Goal: Task Accomplishment & Management: Manage account settings

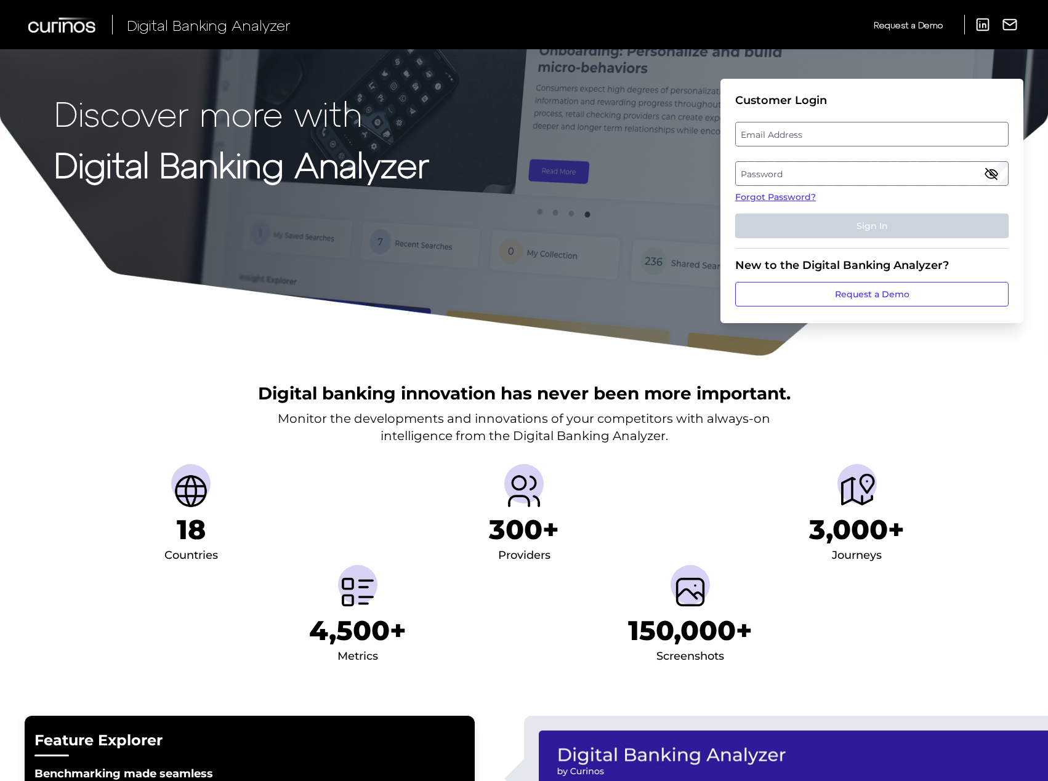
click at [928, 137] on label "Email Address" at bounding box center [872, 134] width 272 height 22
click at [928, 137] on input "email" at bounding box center [871, 134] width 273 height 25
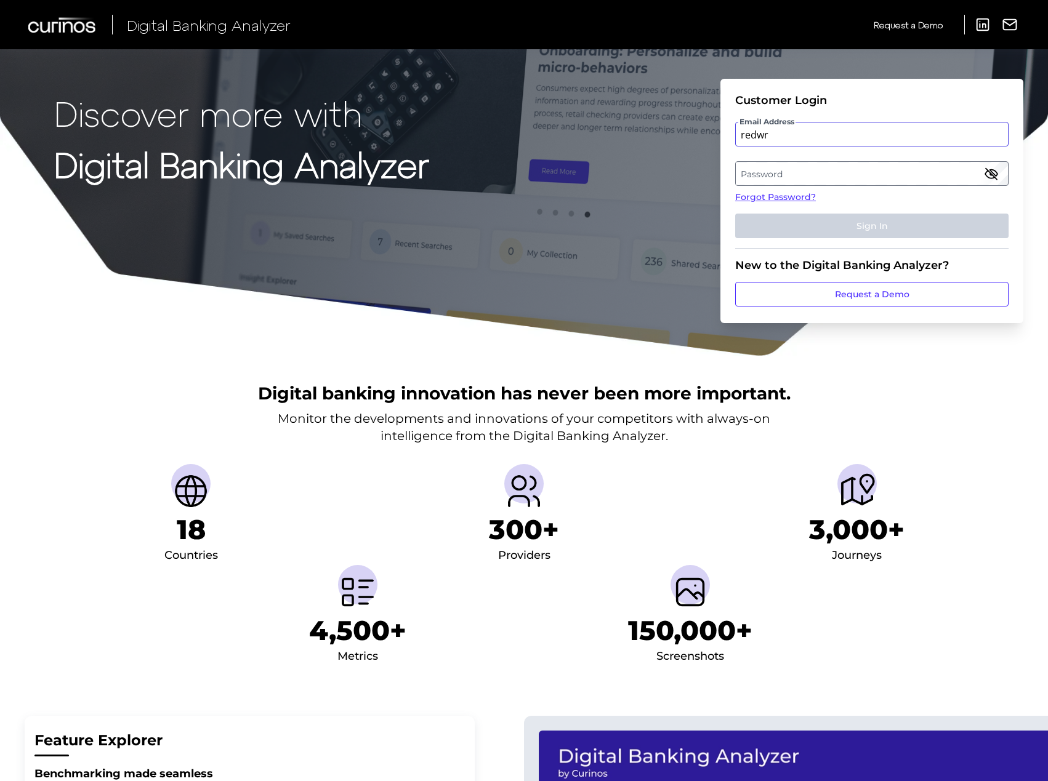
type input "[EMAIL_ADDRESS][DOMAIN_NAME]"
click at [898, 176] on label "Password" at bounding box center [872, 174] width 272 height 22
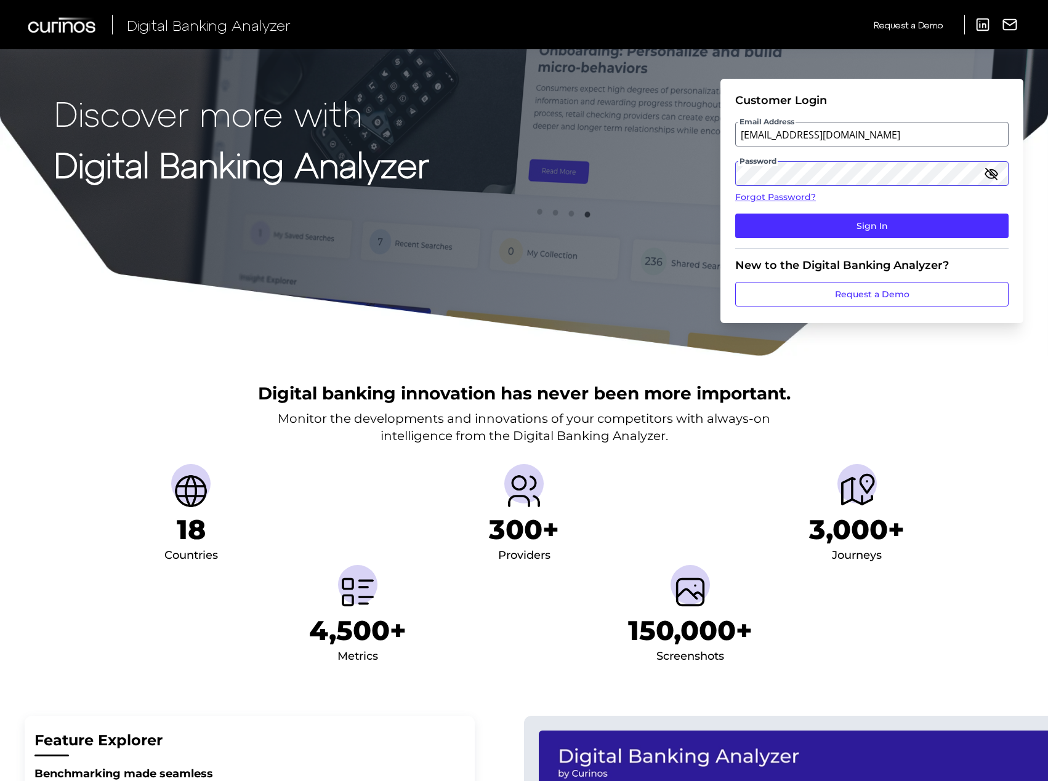
click at [735, 214] on button "Sign In" at bounding box center [871, 226] width 273 height 25
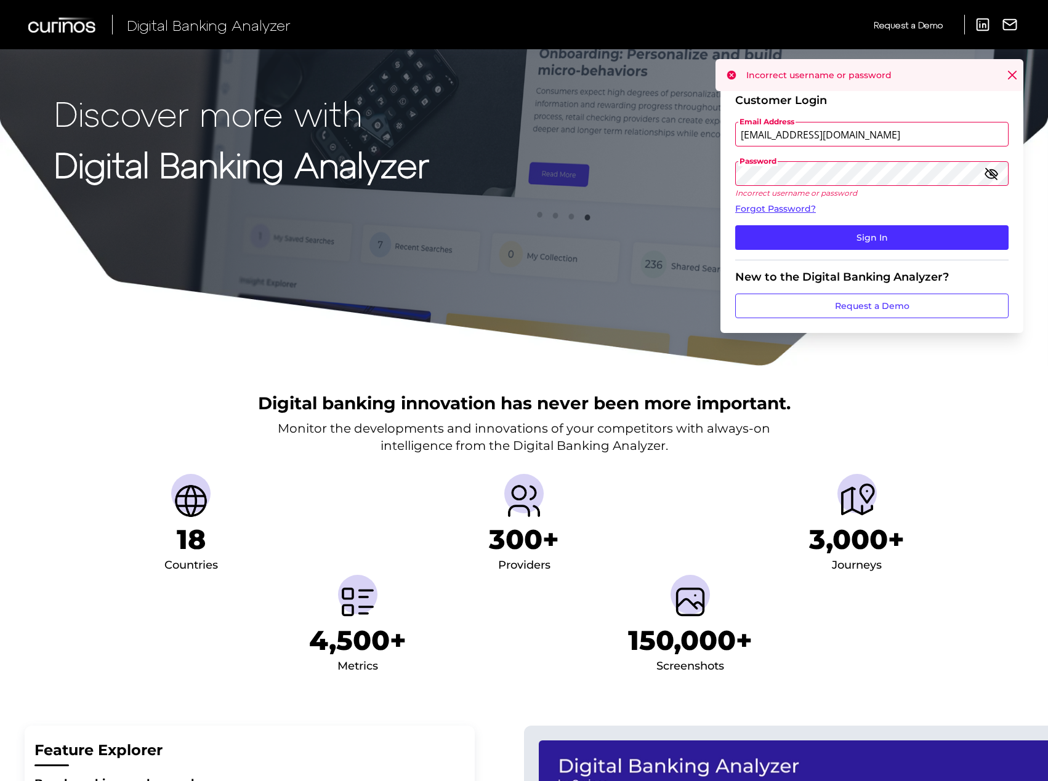
click at [637, 185] on div "Discover more with Digital Banking Analyzer Customer Login Email Address [EMAIL…" at bounding box center [524, 183] width 1048 height 367
click at [735, 225] on button "Sign In" at bounding box center [871, 237] width 273 height 25
click at [642, 172] on div "Discover more with Digital Banking Analyzer Customer Login Email Address [EMAIL…" at bounding box center [524, 183] width 1048 height 367
drag, startPoint x: 878, startPoint y: 134, endPoint x: 547, endPoint y: 139, distance: 330.7
click at [547, 139] on div "Discover more with Digital Banking Analyzer Customer Login Email Address [EMAIL…" at bounding box center [524, 183] width 1048 height 367
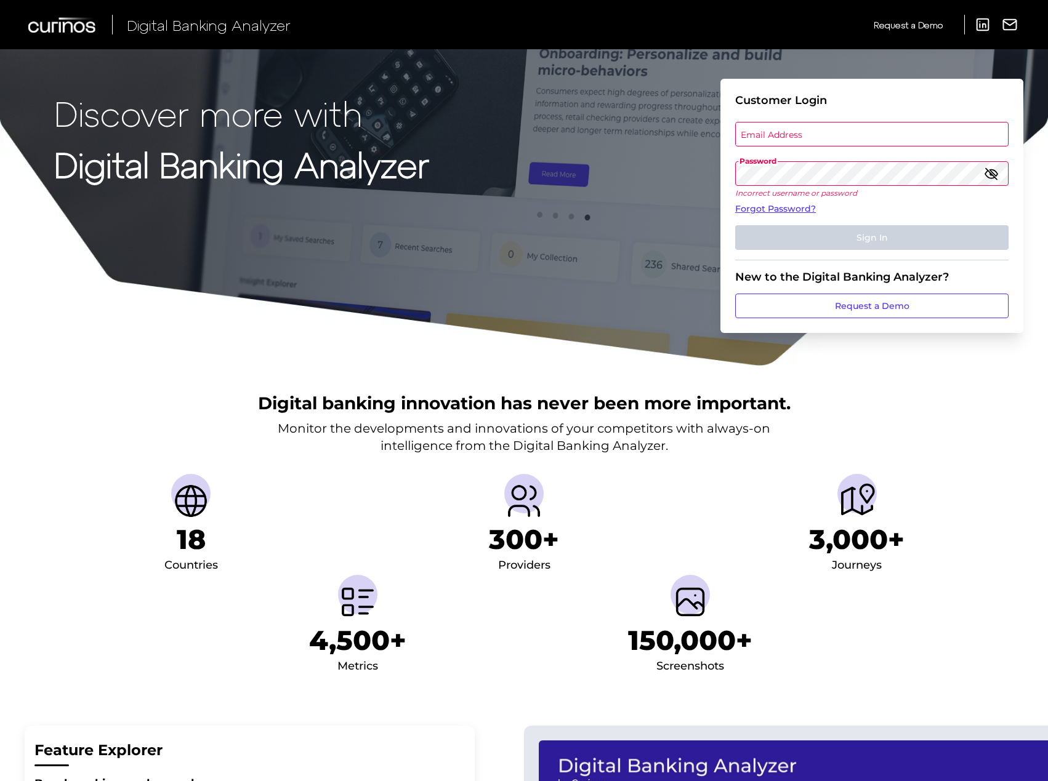
click at [788, 134] on label "Email Address" at bounding box center [872, 134] width 272 height 22
click at [788, 134] on input "email" at bounding box center [871, 134] width 273 height 25
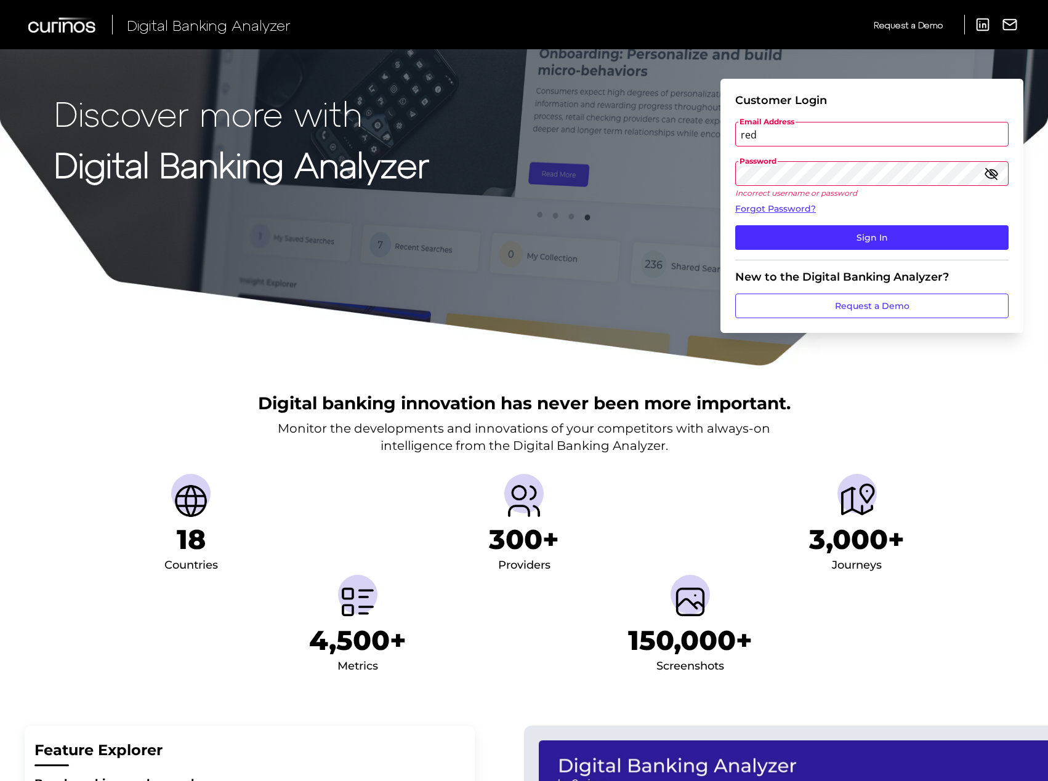
type input "[EMAIL_ADDRESS][PERSON_NAME][DOMAIN_NAME]"
click at [525, 166] on div "Discover more with Digital Banking Analyzer Customer Login Email Address [EMAIL…" at bounding box center [524, 183] width 1048 height 367
click at [735, 225] on button "Sign In" at bounding box center [871, 237] width 273 height 25
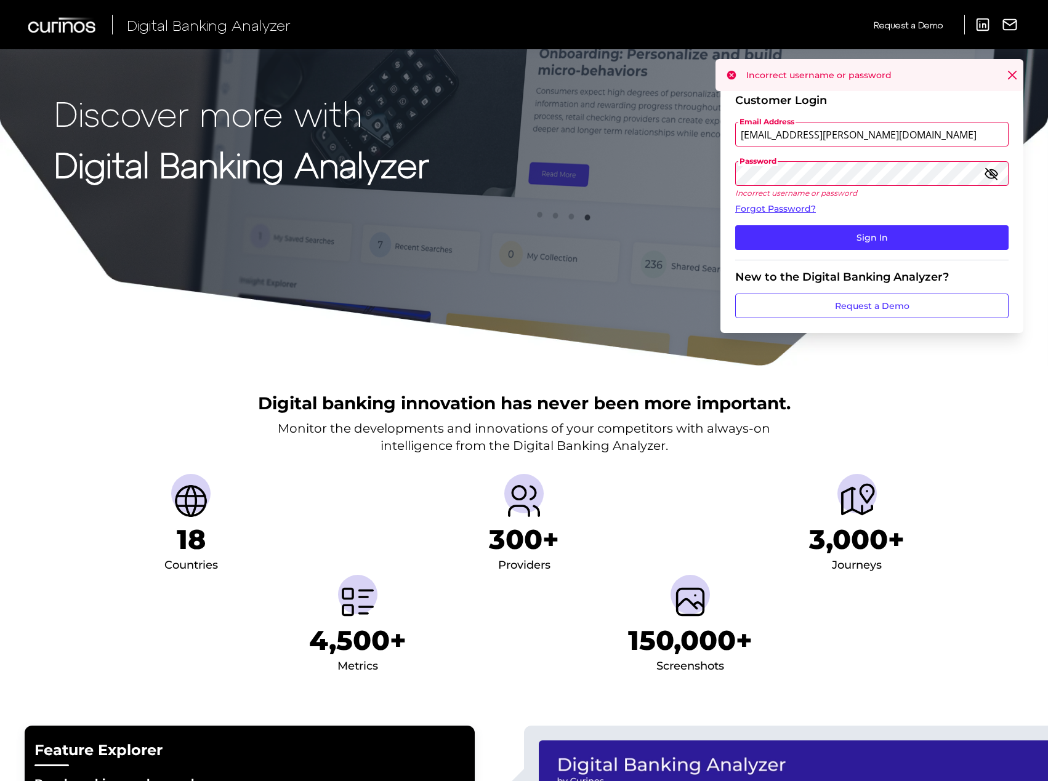
click at [735, 225] on button "Sign In" at bounding box center [871, 237] width 273 height 25
click at [996, 172] on icon "button" at bounding box center [991, 173] width 15 height 15
click at [371, 184] on div "Discover more with Digital Banking Analyzer Customer Login Email Address [EMAIL…" at bounding box center [524, 183] width 1048 height 367
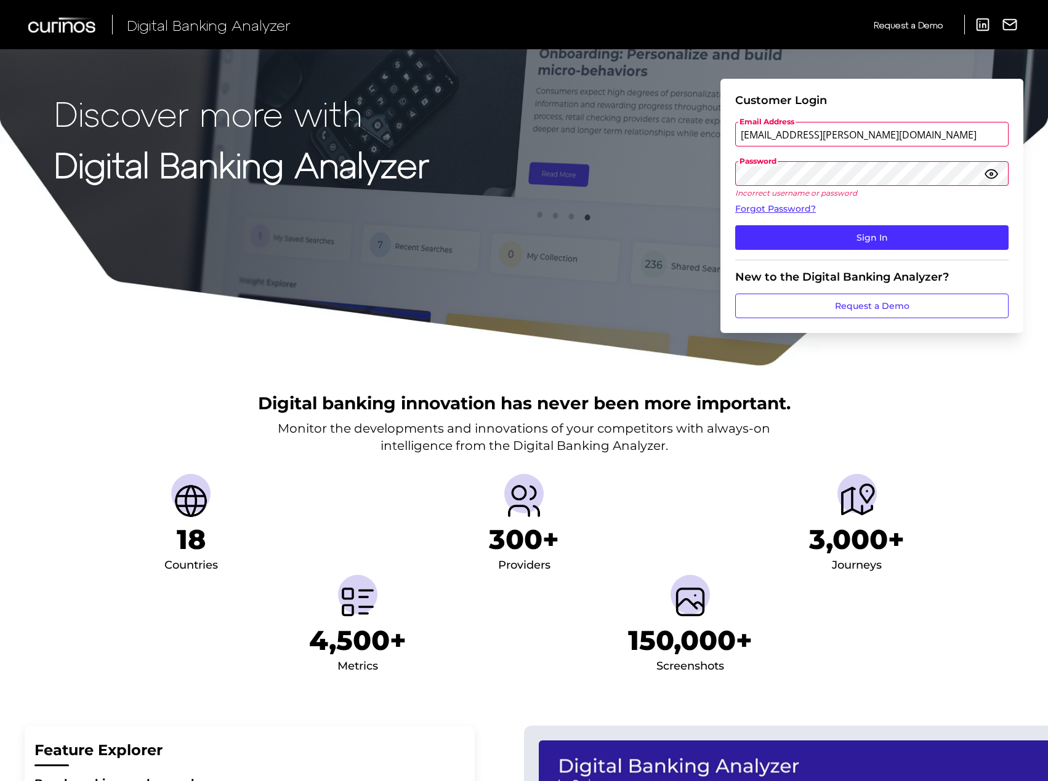
click at [735, 225] on button "Sign In" at bounding box center [871, 237] width 273 height 25
click at [985, 175] on icon "button" at bounding box center [991, 173] width 15 height 15
click at [386, 164] on div "Discover more with Digital Banking Analyzer Customer Login Email Address [EMAIL…" at bounding box center [524, 183] width 1048 height 367
click at [801, 207] on link "Forgot Password?" at bounding box center [871, 209] width 273 height 13
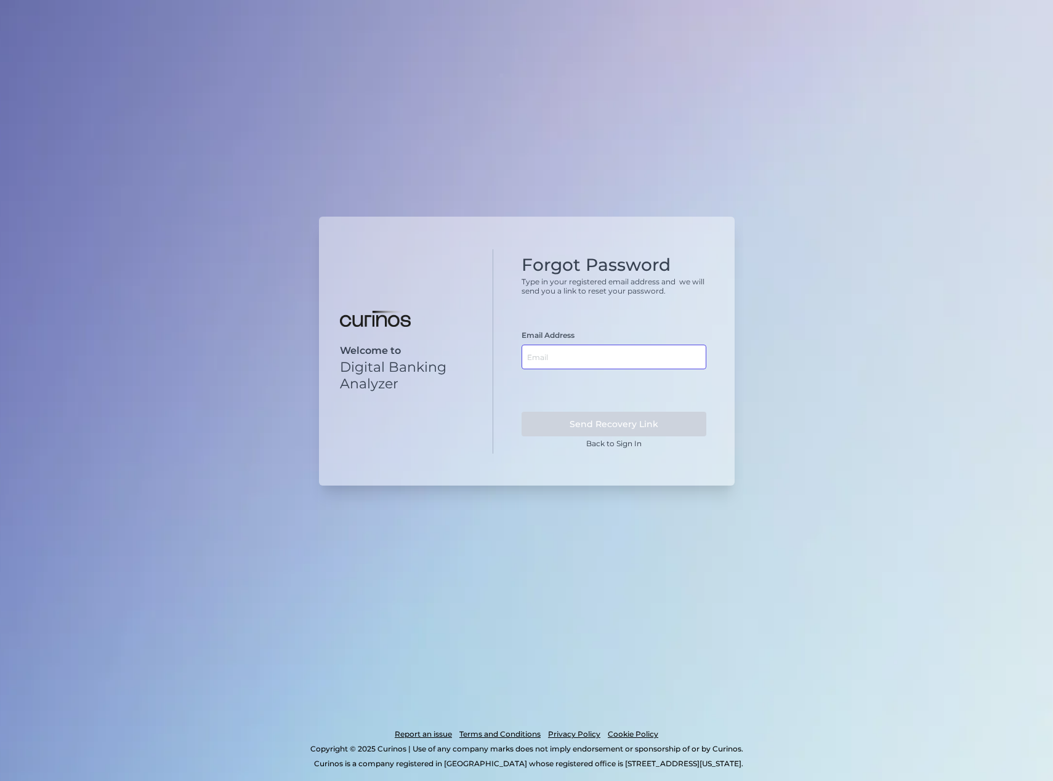
click at [666, 352] on input "text" at bounding box center [613, 357] width 185 height 25
type input "red"
